Goal: Book appointment/travel/reservation

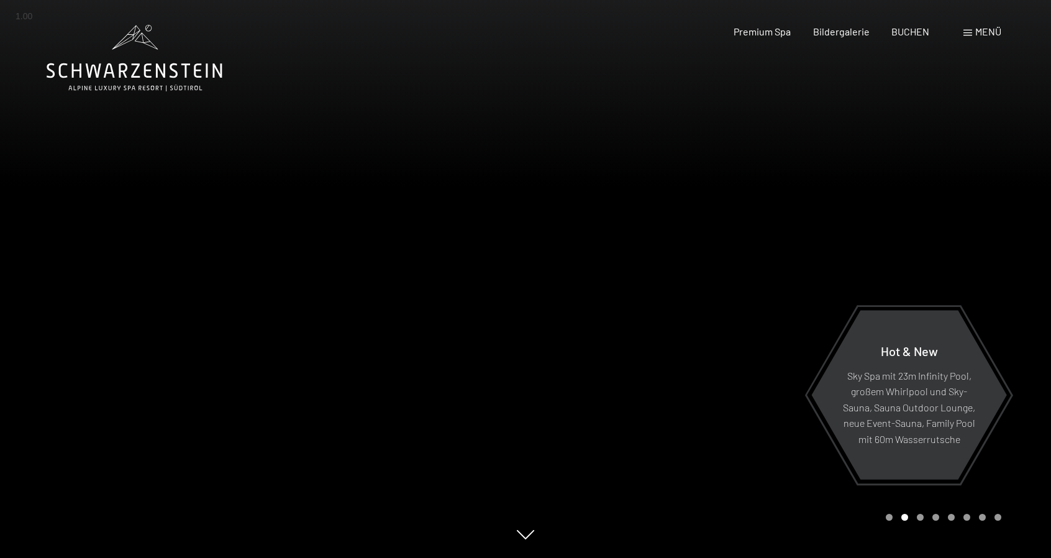
click at [974, 33] on div "Menü" at bounding box center [983, 32] width 38 height 14
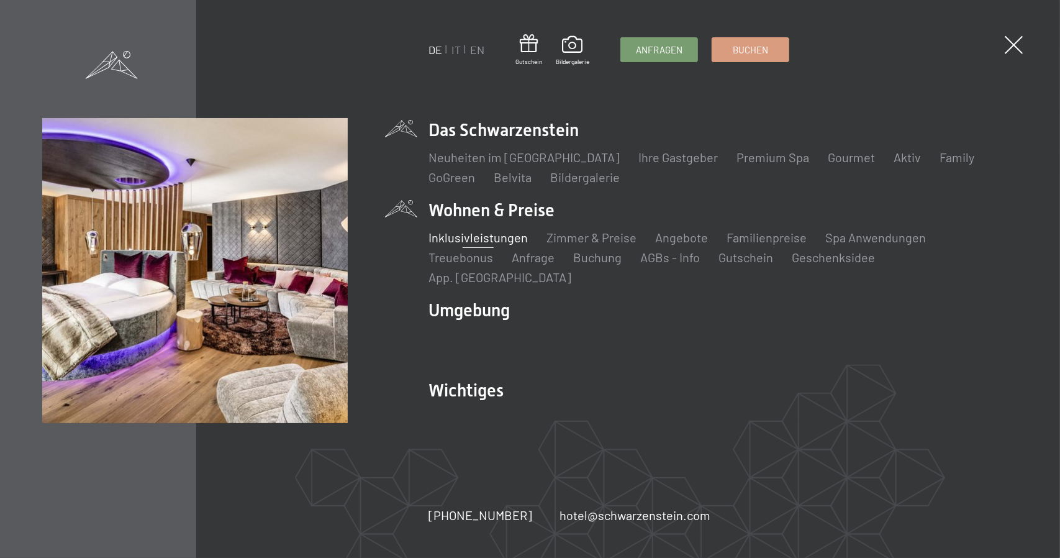
click at [476, 245] on link "Inklusivleistungen" at bounding box center [478, 237] width 99 height 15
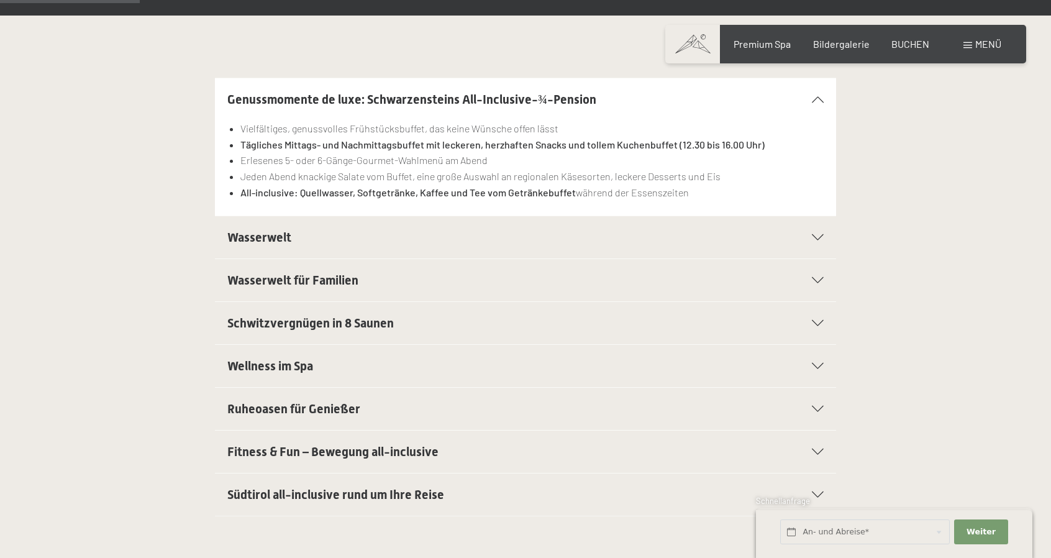
scroll to position [414, 0]
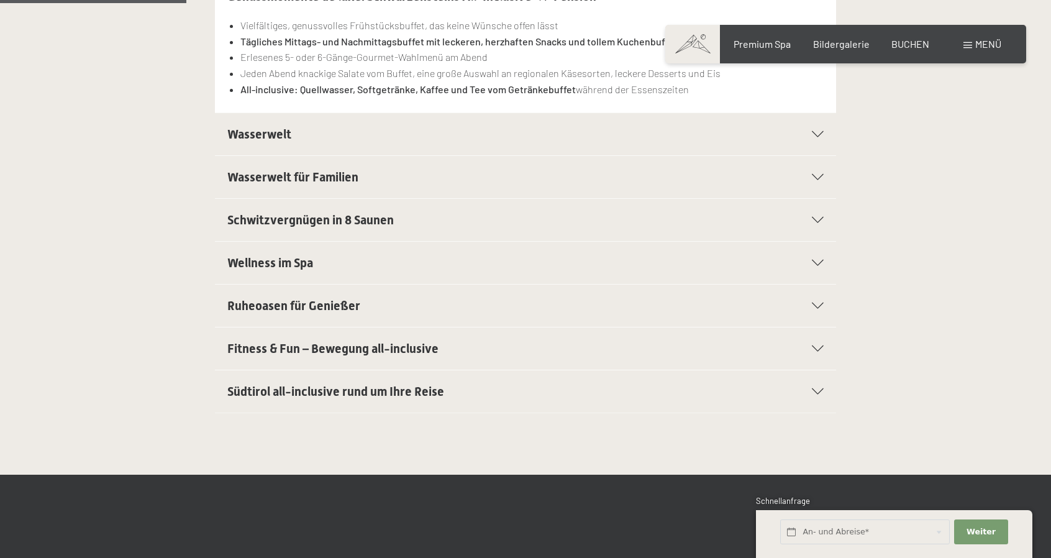
click at [429, 341] on span "Fitness & Fun – Bewegung all-inclusive" at bounding box center [332, 348] width 211 height 15
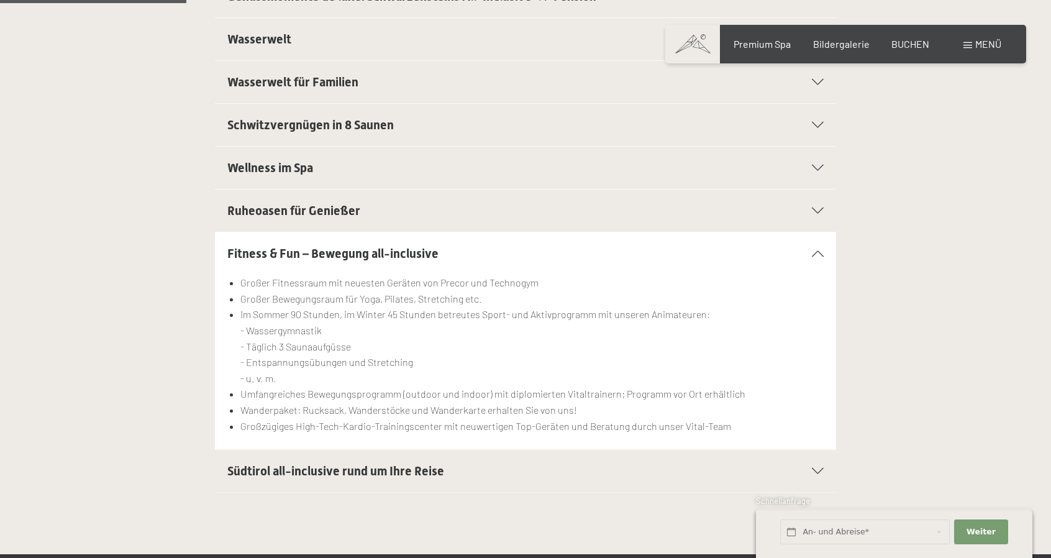
click at [392, 466] on span "Südtirol all-inclusive rund um Ihre Reise" at bounding box center [335, 470] width 217 height 15
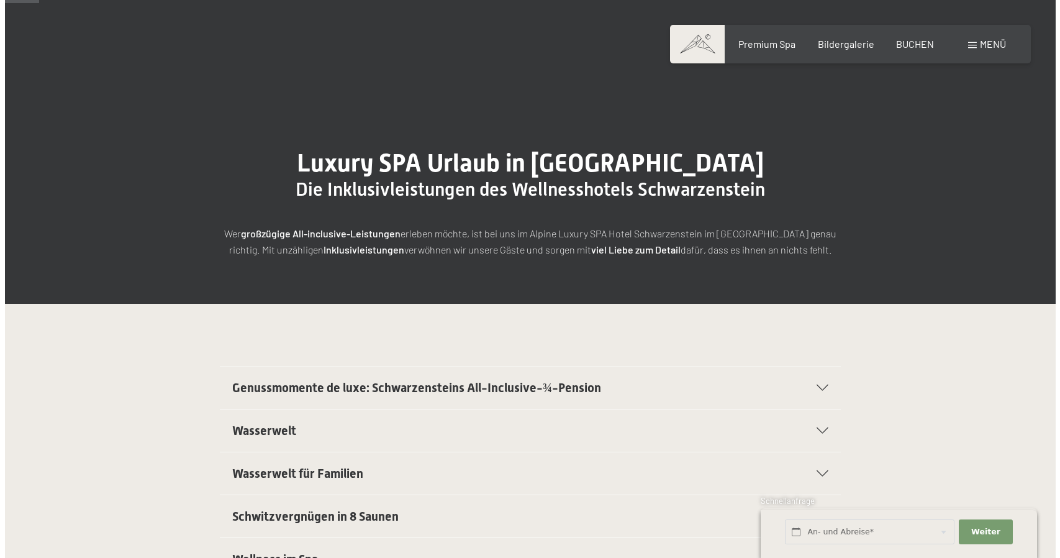
scroll to position [0, 0]
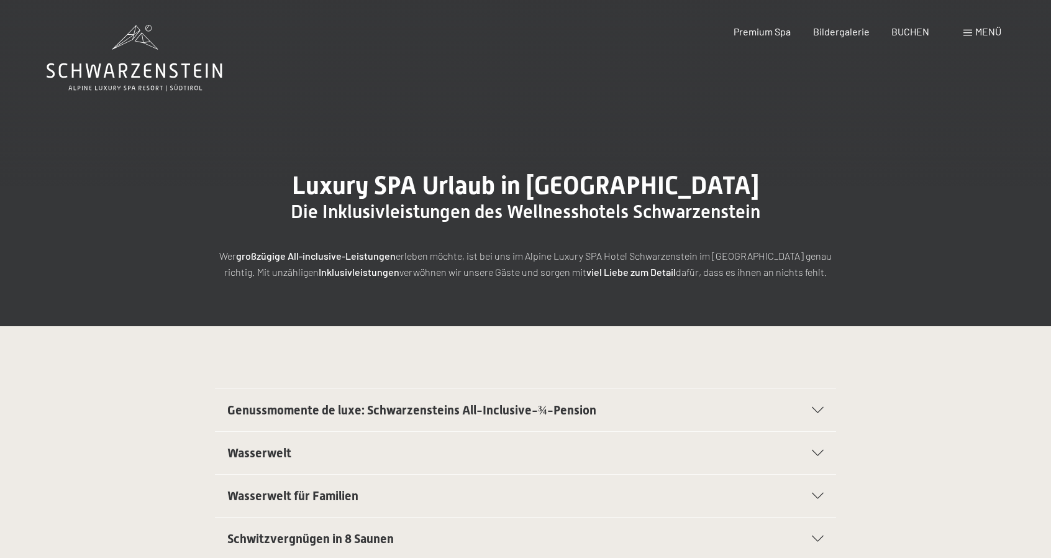
click at [973, 30] on div "Menü" at bounding box center [983, 32] width 38 height 14
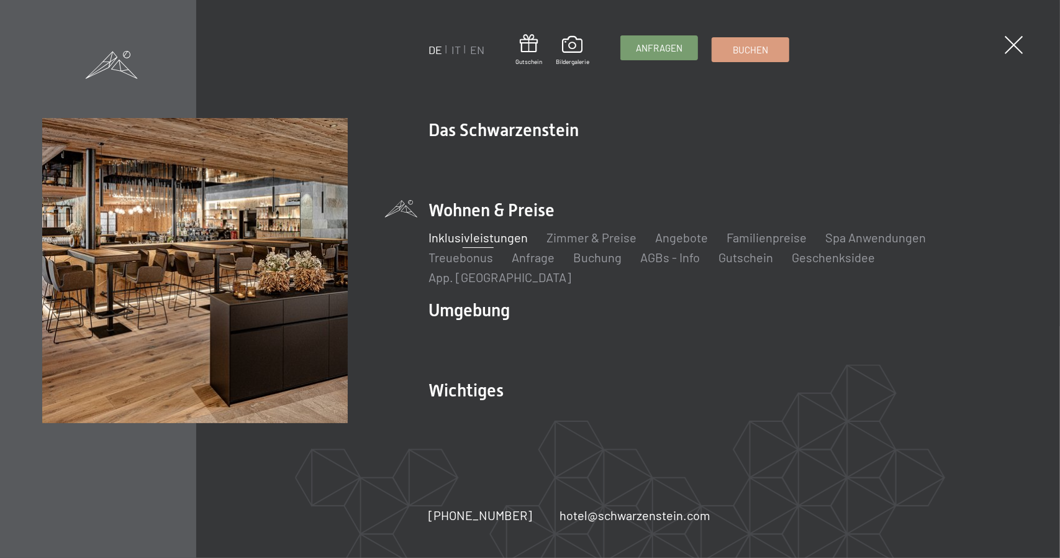
click at [663, 47] on span "Anfragen" at bounding box center [659, 48] width 47 height 13
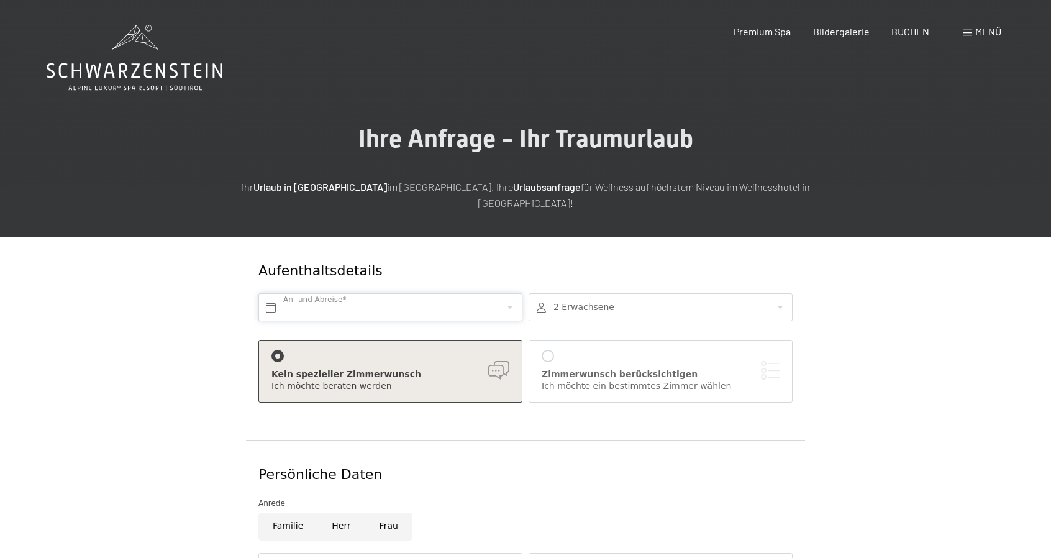
click at [431, 293] on input "text" at bounding box center [390, 307] width 264 height 28
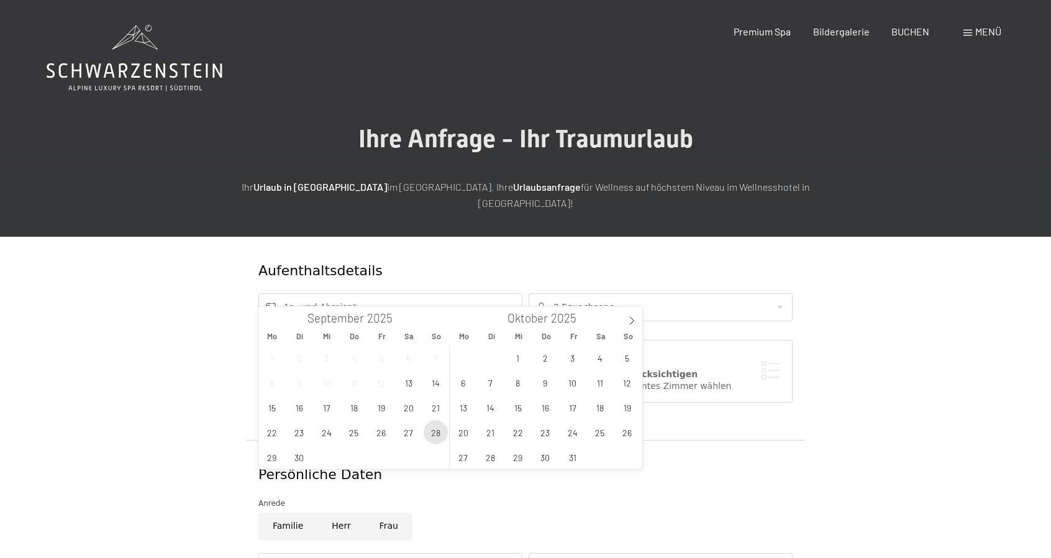
click at [440, 433] on span "28" at bounding box center [436, 432] width 24 height 24
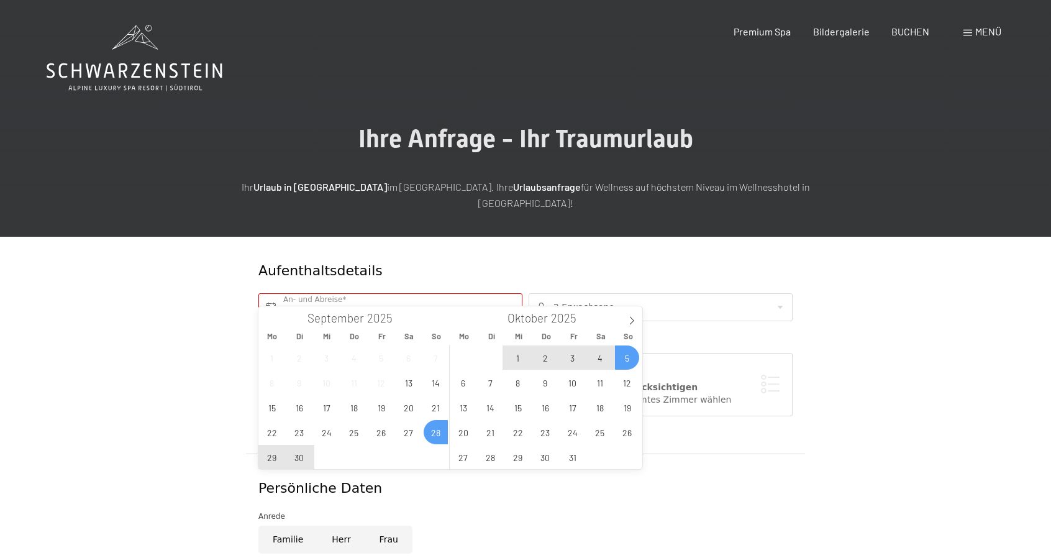
click at [632, 358] on span "5" at bounding box center [627, 357] width 24 height 24
type input "So. 28.09.2025 - So. 05.10.2025"
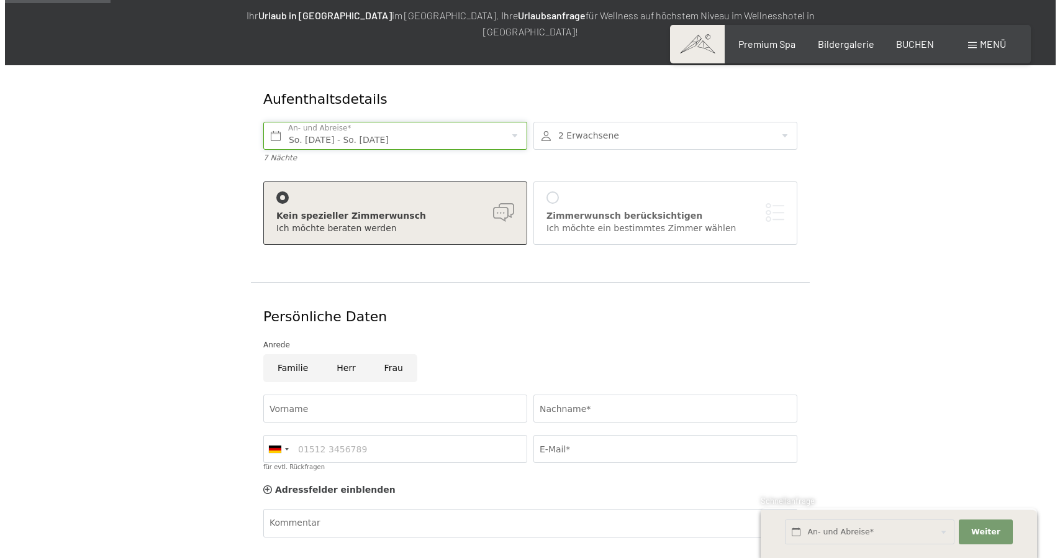
scroll to position [103, 0]
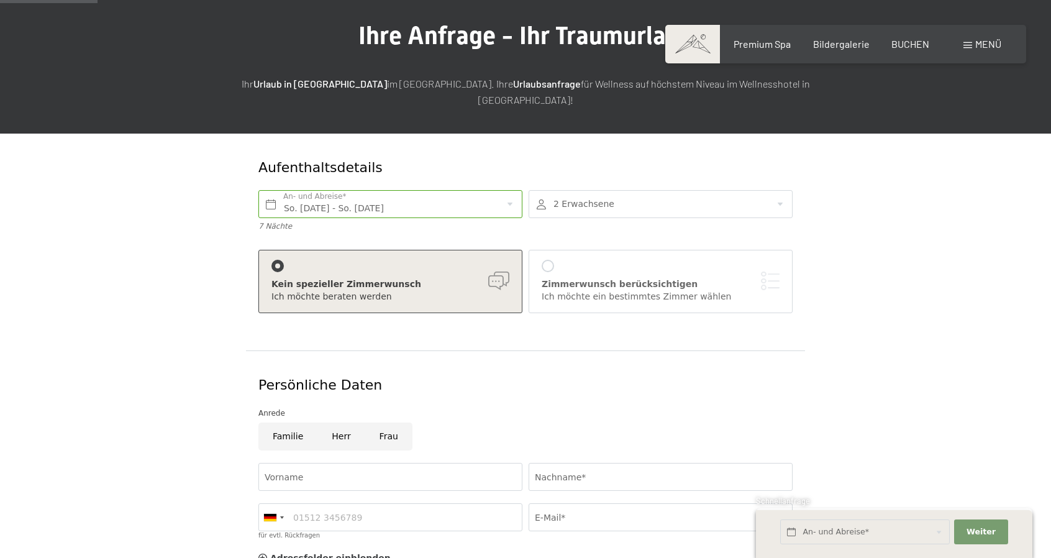
click at [549, 260] on div at bounding box center [548, 266] width 12 height 12
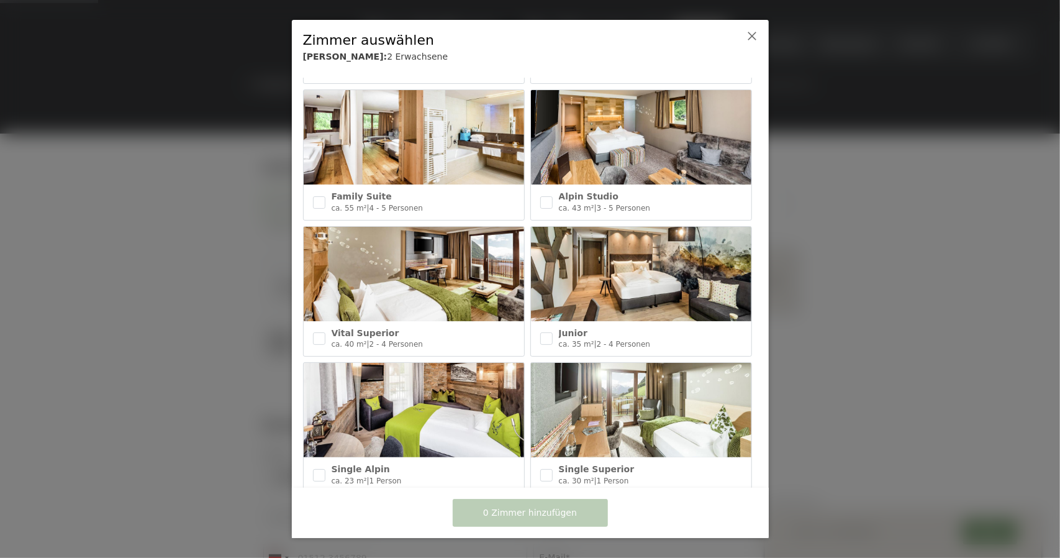
scroll to position [517, 0]
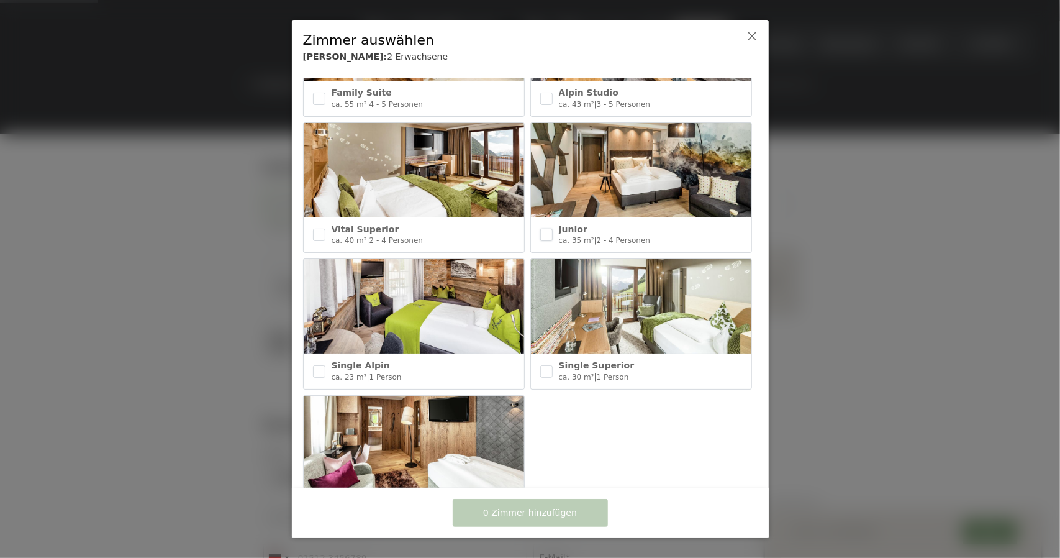
click at [543, 229] on input "checkbox" at bounding box center [546, 235] width 12 height 12
checkbox input "true"
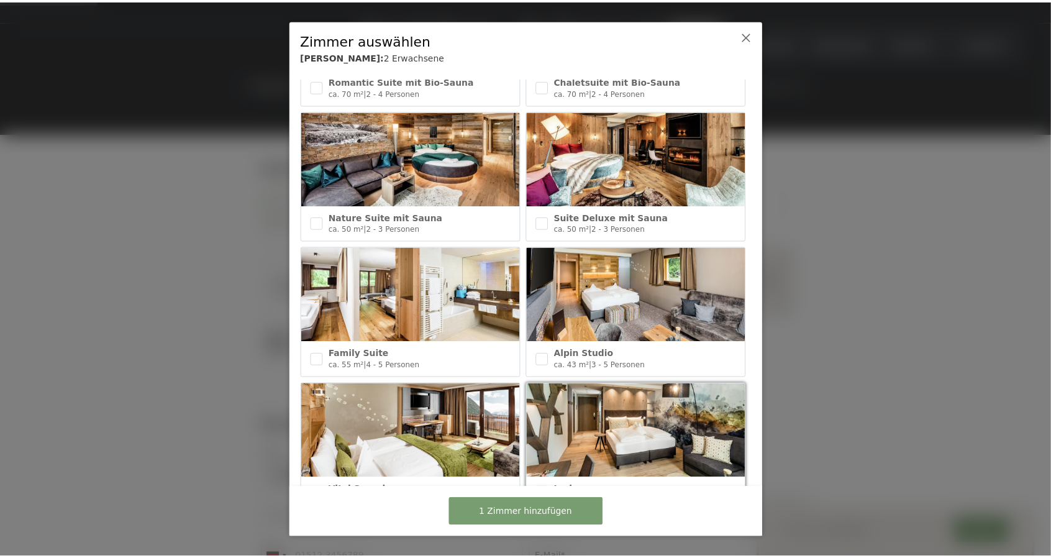
scroll to position [256, 0]
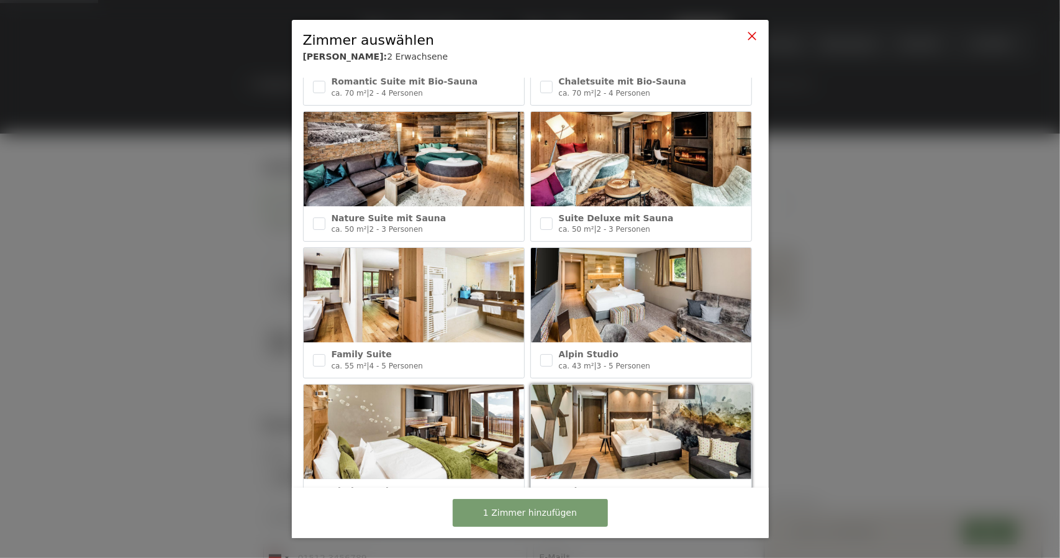
click at [755, 32] on icon at bounding box center [752, 36] width 10 height 10
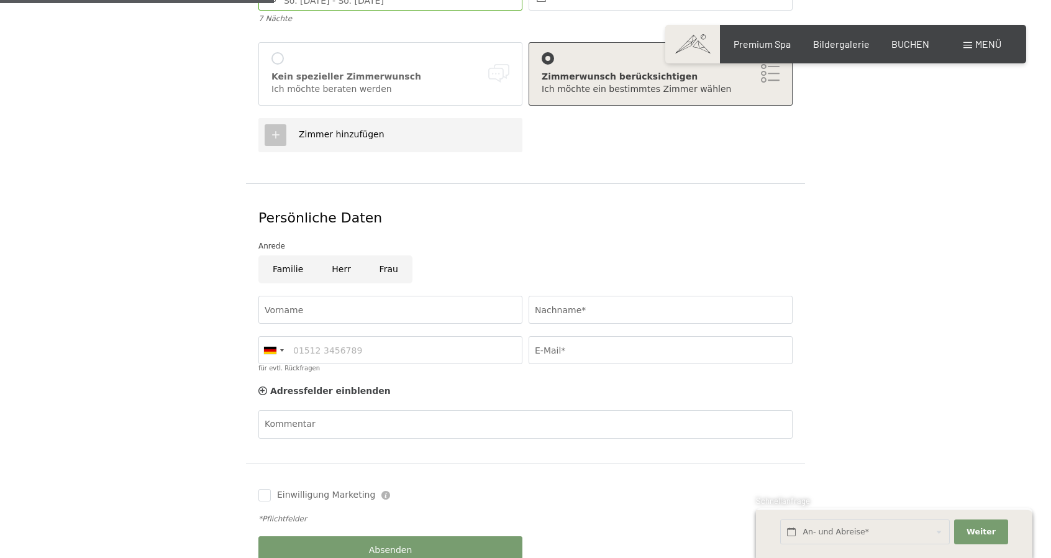
scroll to position [103, 0]
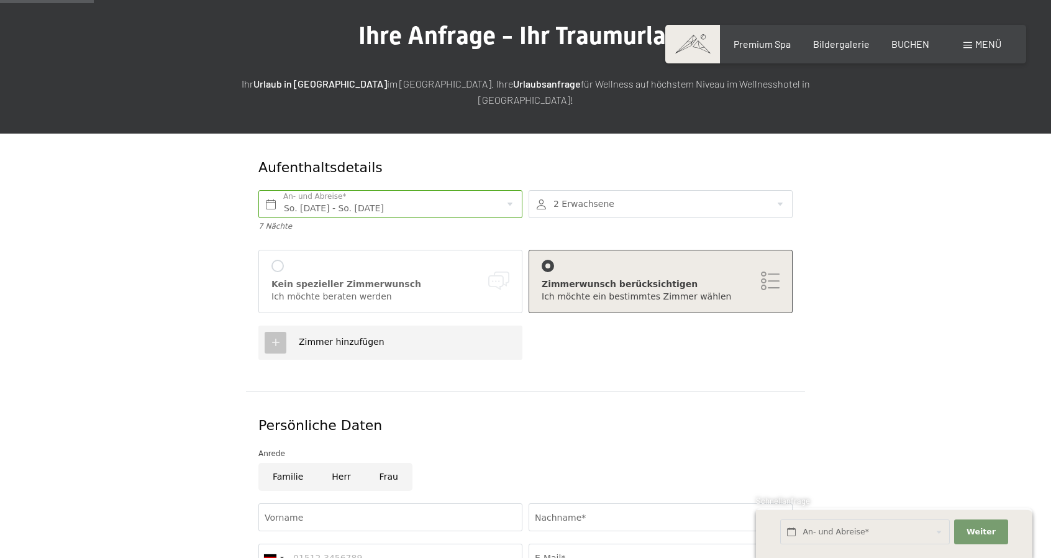
click at [267, 250] on div "Kein spezieller Zimmerwunsch Ich möchte beraten werden" at bounding box center [390, 281] width 264 height 63
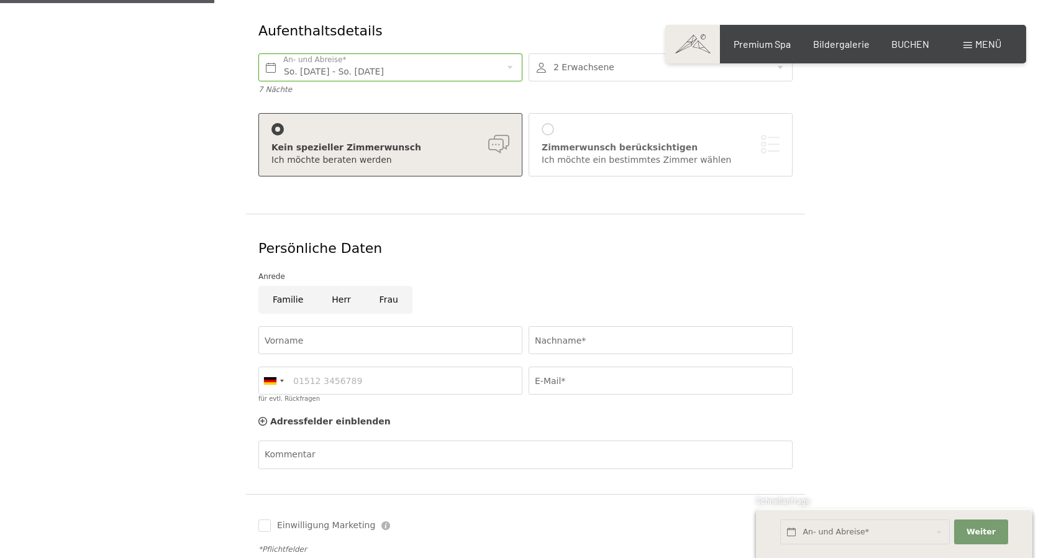
scroll to position [311, 0]
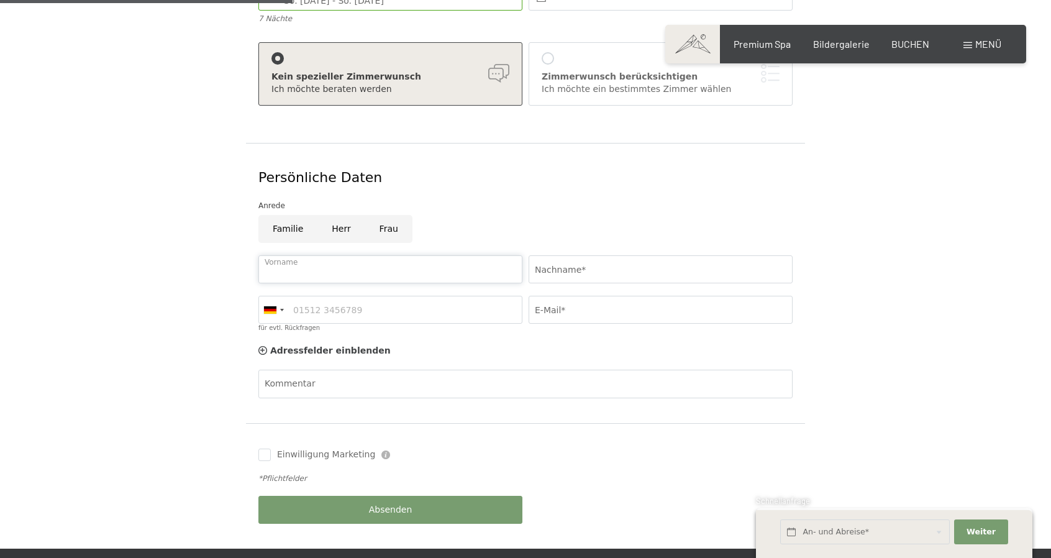
click at [344, 255] on input "Vorname" at bounding box center [390, 269] width 264 height 28
type input "Markus"
type input "Ferber"
click at [355, 296] on input "für evtl. Rückfragen" at bounding box center [390, 310] width 264 height 28
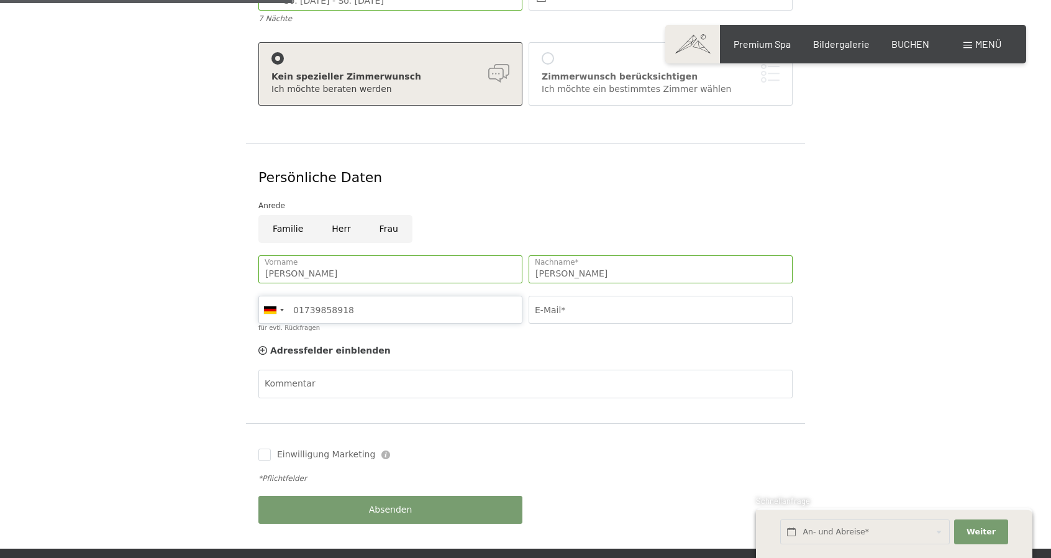
type input "01739858918"
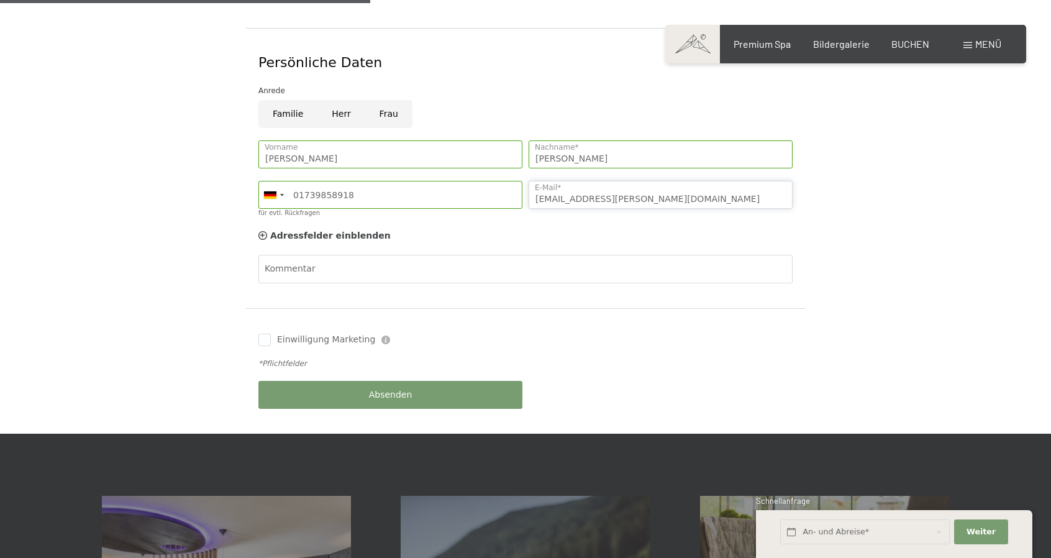
scroll to position [517, 0]
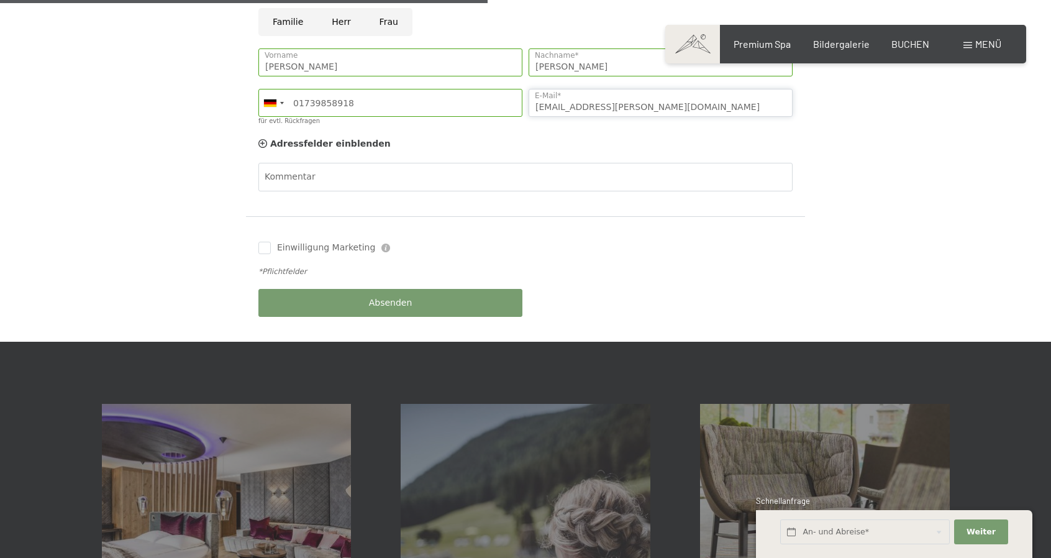
type input "ma.ferber@web.de"
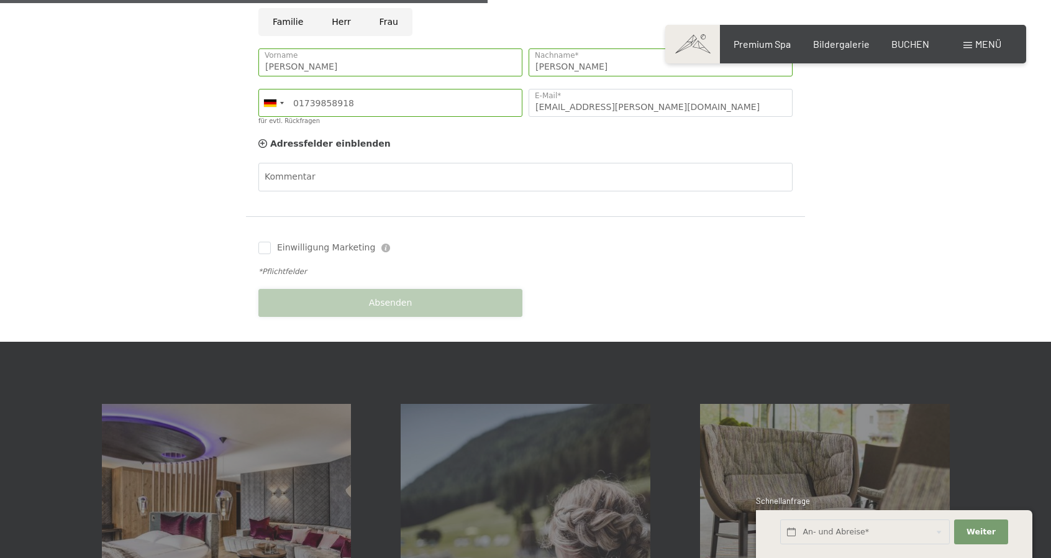
click at [393, 297] on span "Absenden" at bounding box center [390, 303] width 43 height 12
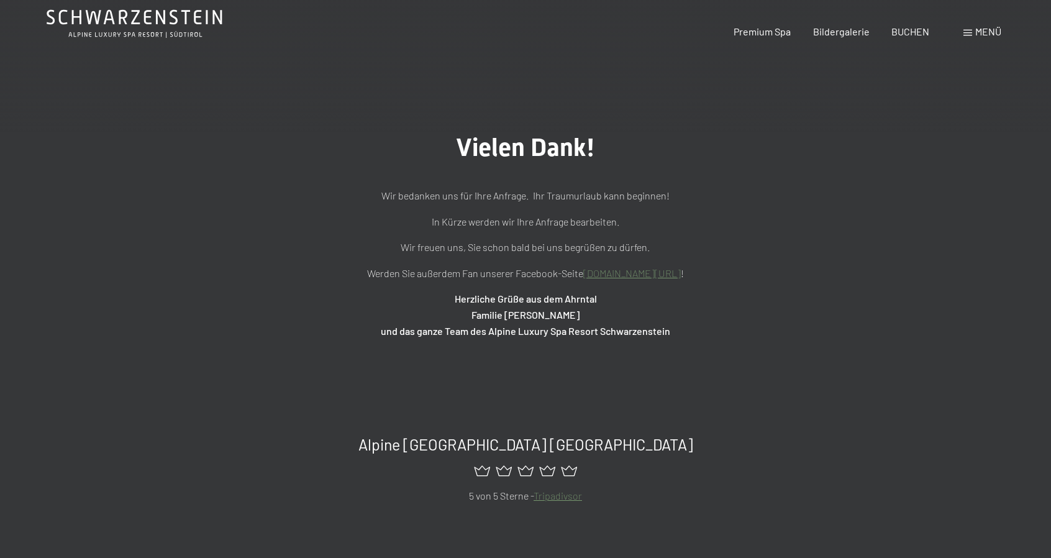
scroll to position [103, 0]
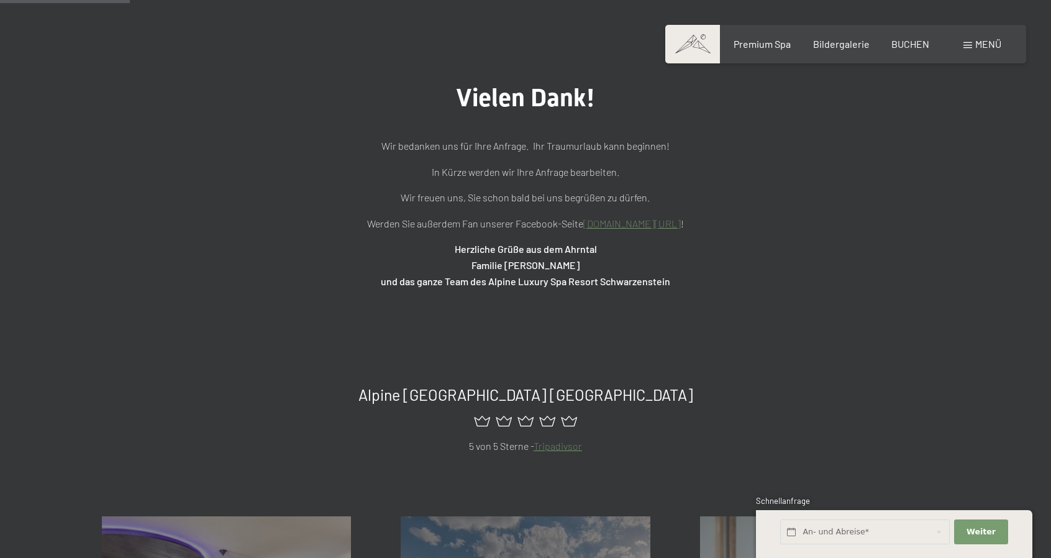
click at [667, 221] on link "www.facebook.com/hotelschwarzenstein" at bounding box center [632, 223] width 98 height 12
